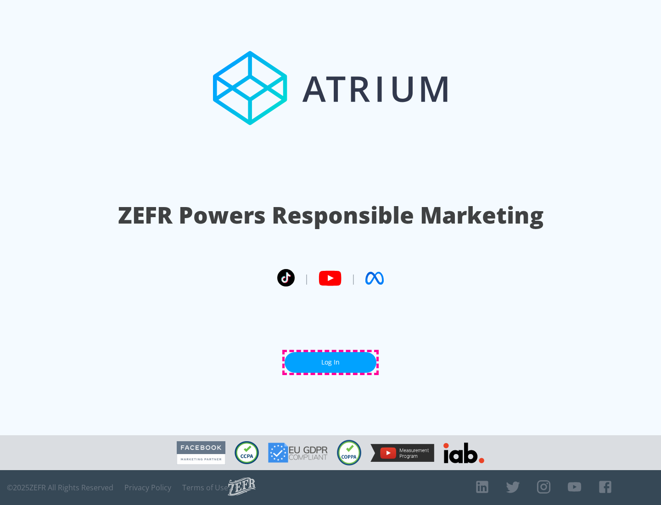
click at [331, 362] on link "Log In" at bounding box center [331, 362] width 92 height 21
